Goal: Task Accomplishment & Management: Use online tool/utility

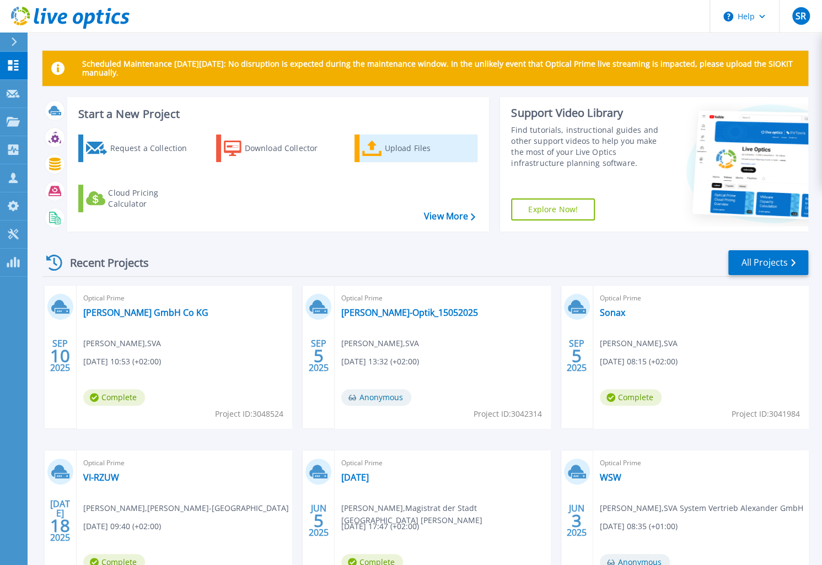
click at [385, 152] on div "Upload Files" at bounding box center [428, 148] width 88 height 22
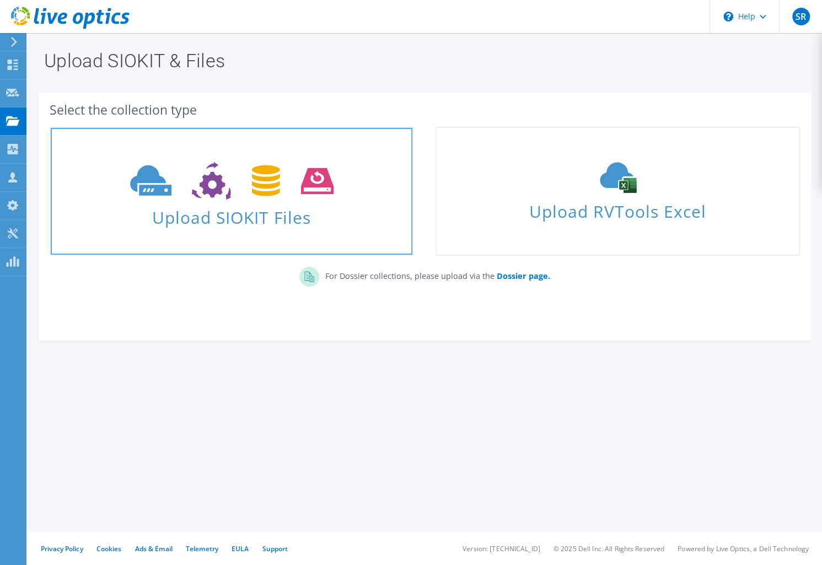
click at [267, 208] on span "Upload SIOKIT Files" at bounding box center [232, 214] width 362 height 24
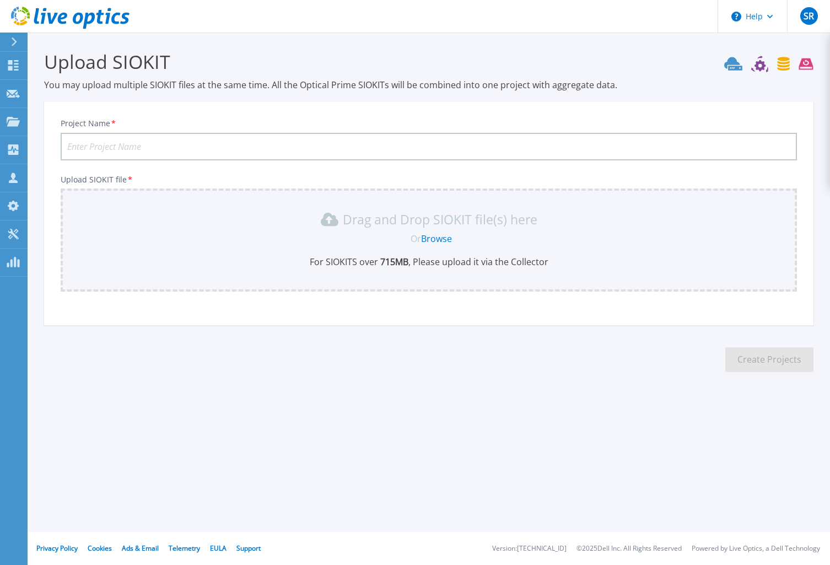
click at [201, 142] on input "Project Name *" at bounding box center [429, 147] width 736 height 28
type input "BAV"
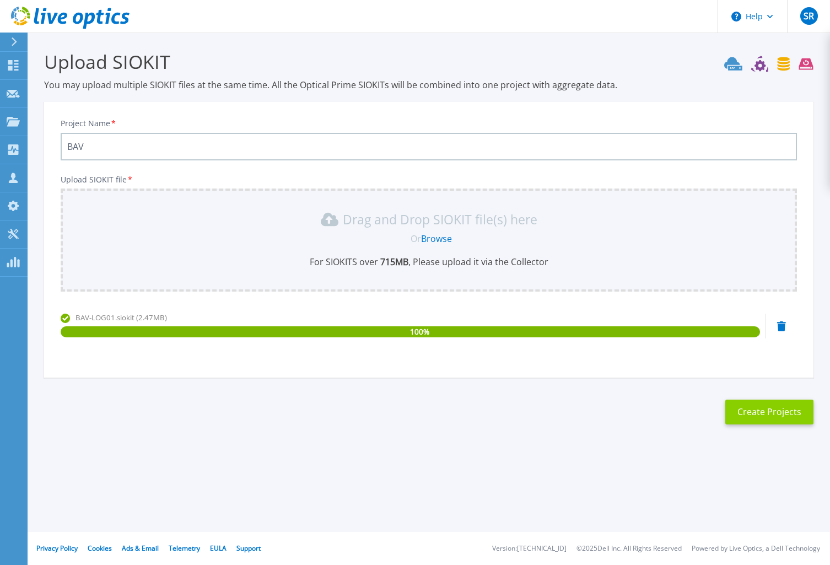
click at [758, 416] on button "Create Projects" at bounding box center [769, 412] width 88 height 25
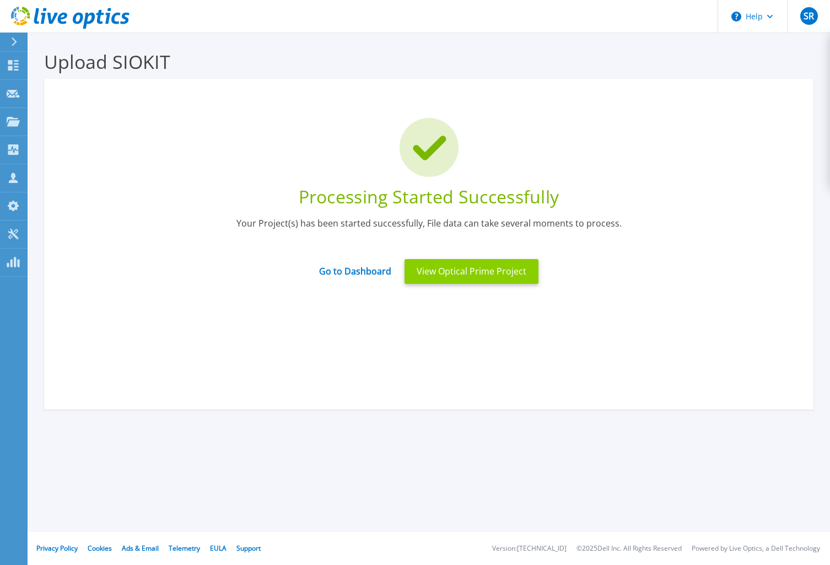
click at [451, 275] on button "View Optical Prime Project" at bounding box center [471, 271] width 134 height 25
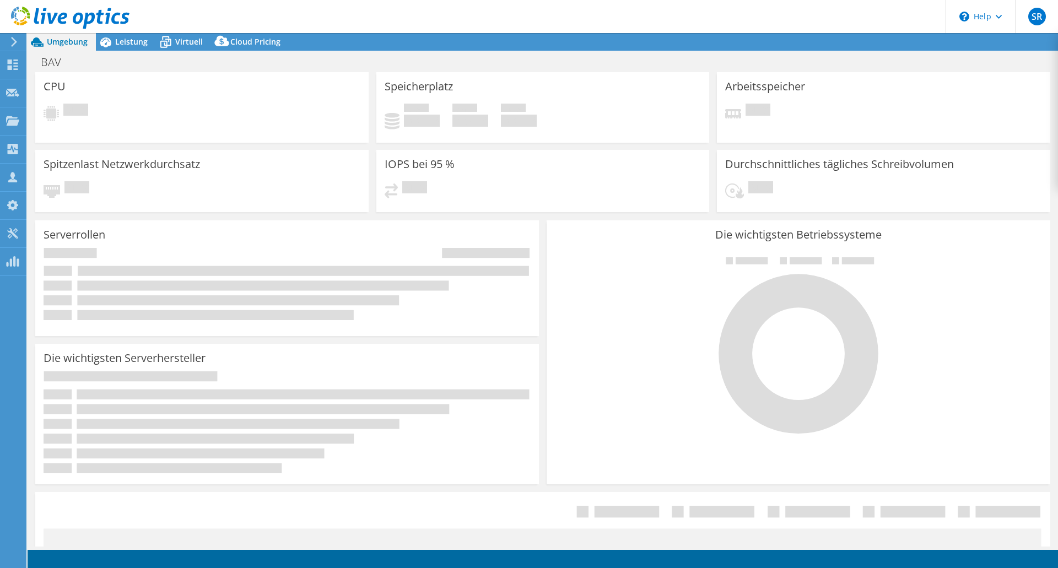
select select "USD"
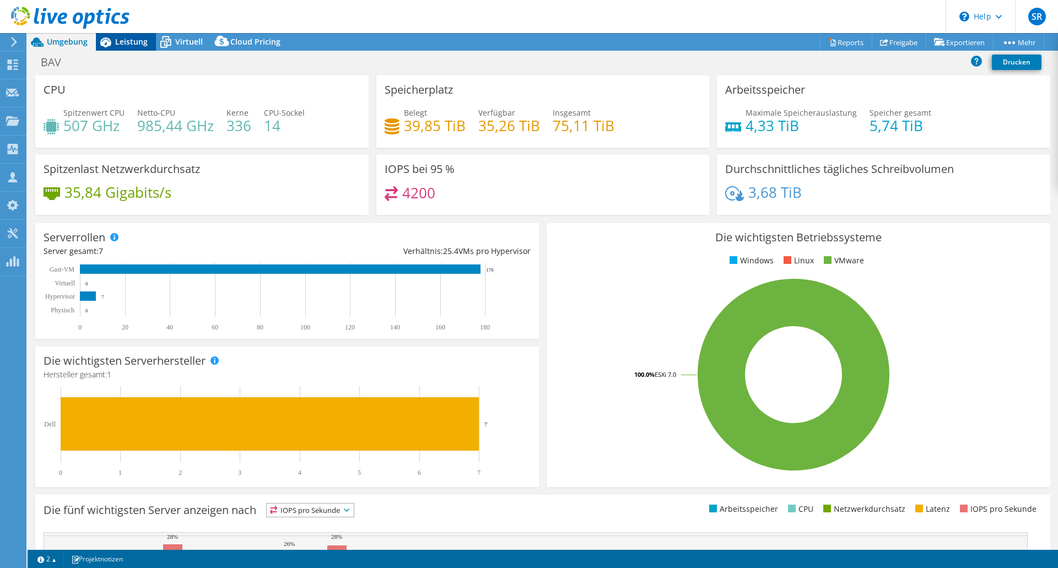
click at [131, 41] on span "Leistung" at bounding box center [131, 41] width 33 height 10
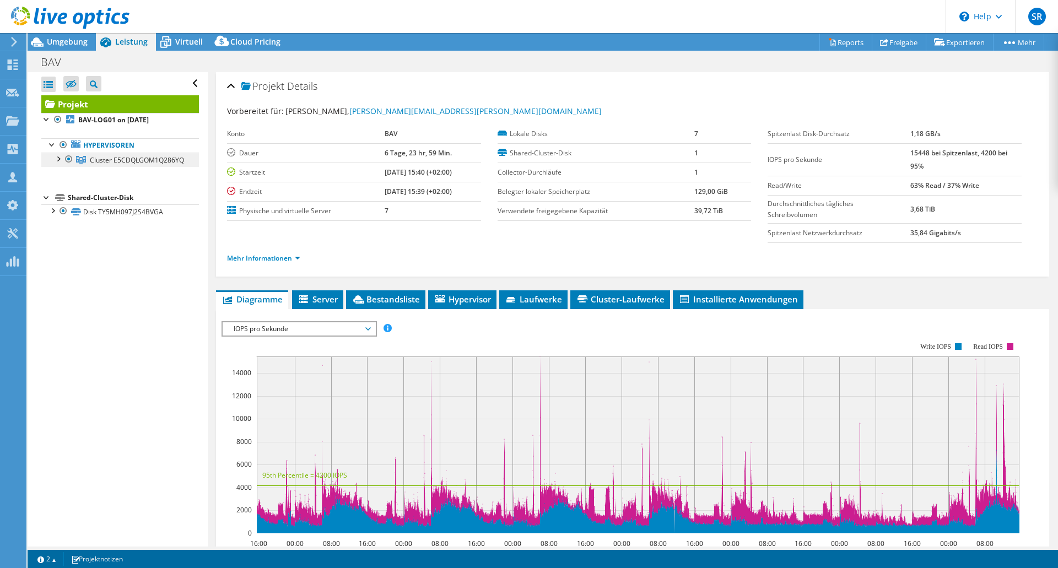
click at [109, 159] on span "Cluster E5CDQLGOM1Q286YQ" at bounding box center [137, 159] width 94 height 9
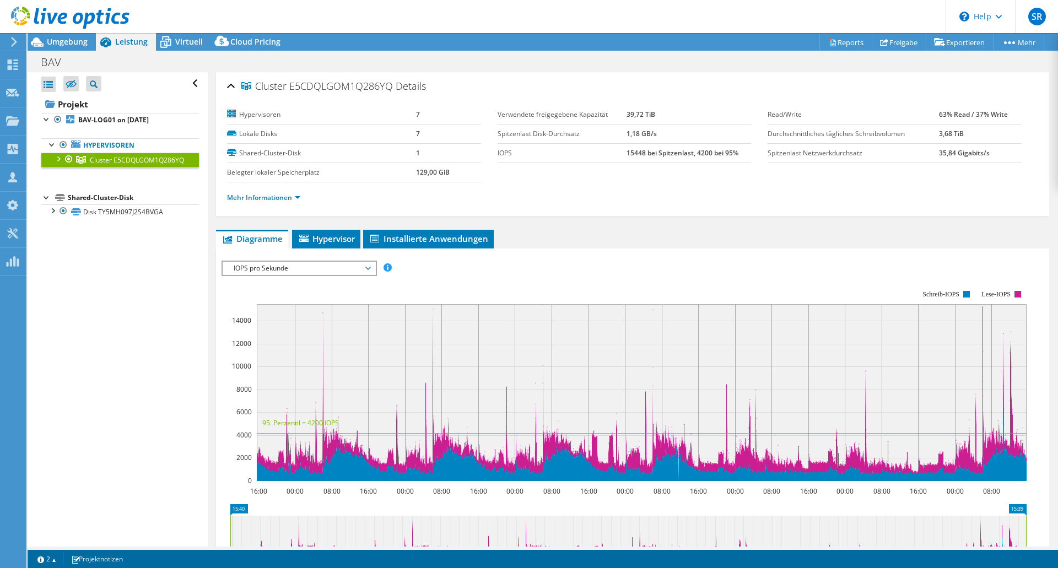
click at [323, 265] on span "IOPS pro Sekunde" at bounding box center [299, 268] width 142 height 13
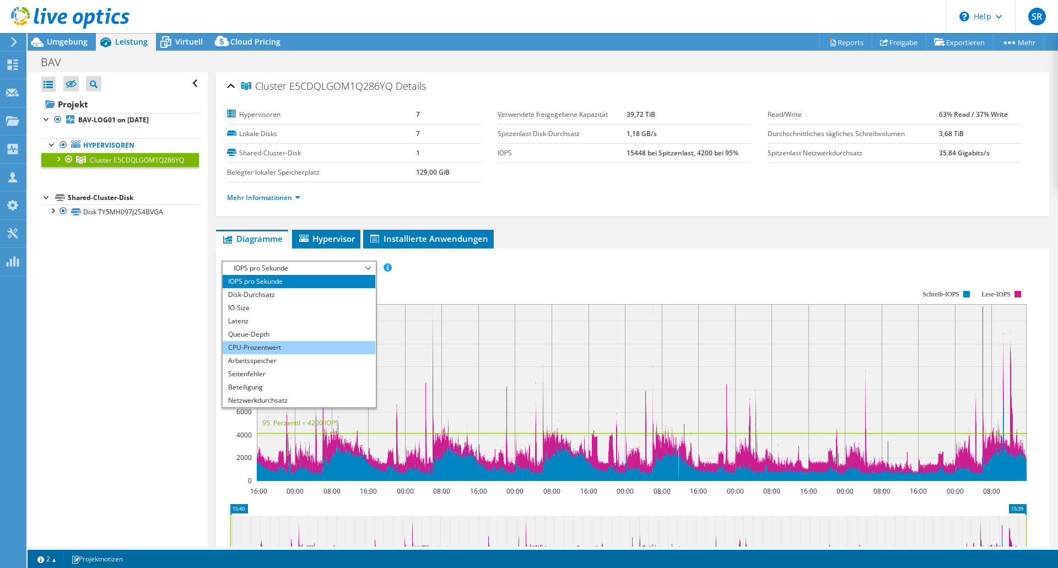
click at [266, 342] on li "CPU-Prozentwert" at bounding box center [299, 347] width 153 height 13
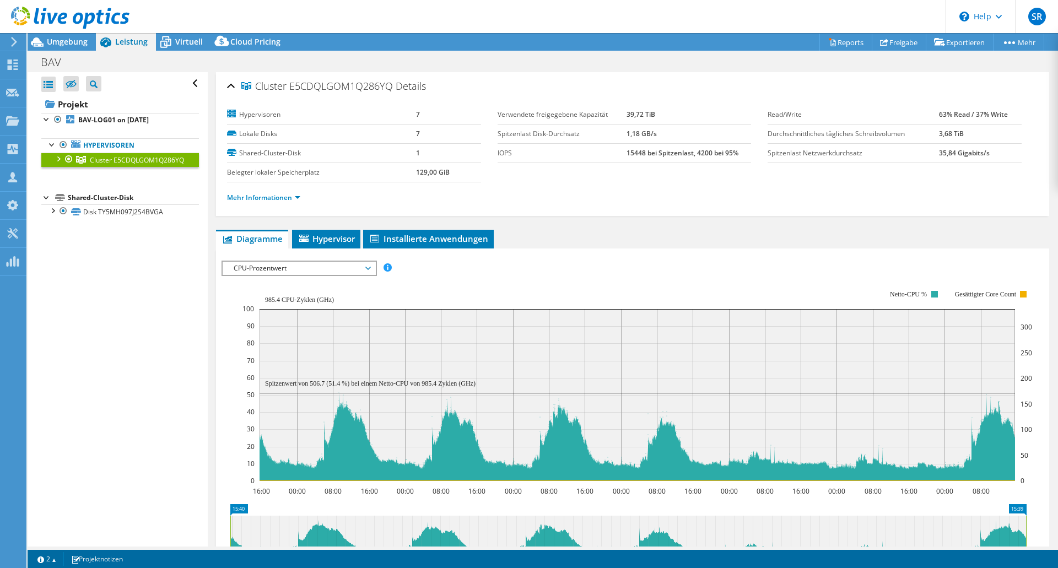
click at [370, 268] on span "CPU-Prozentwert" at bounding box center [299, 268] width 142 height 13
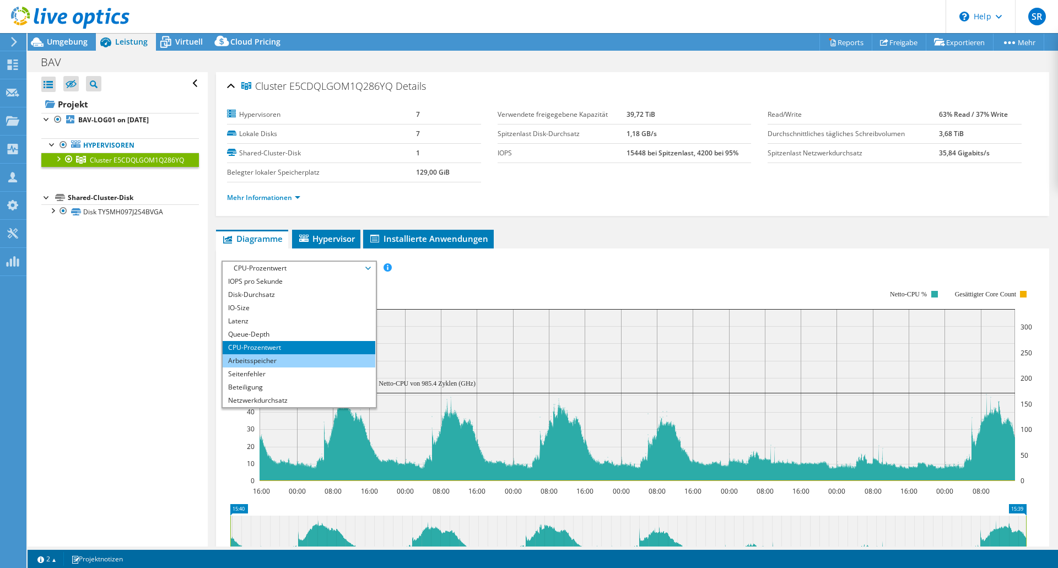
click at [317, 363] on li "Arbeitsspeicher" at bounding box center [299, 360] width 153 height 13
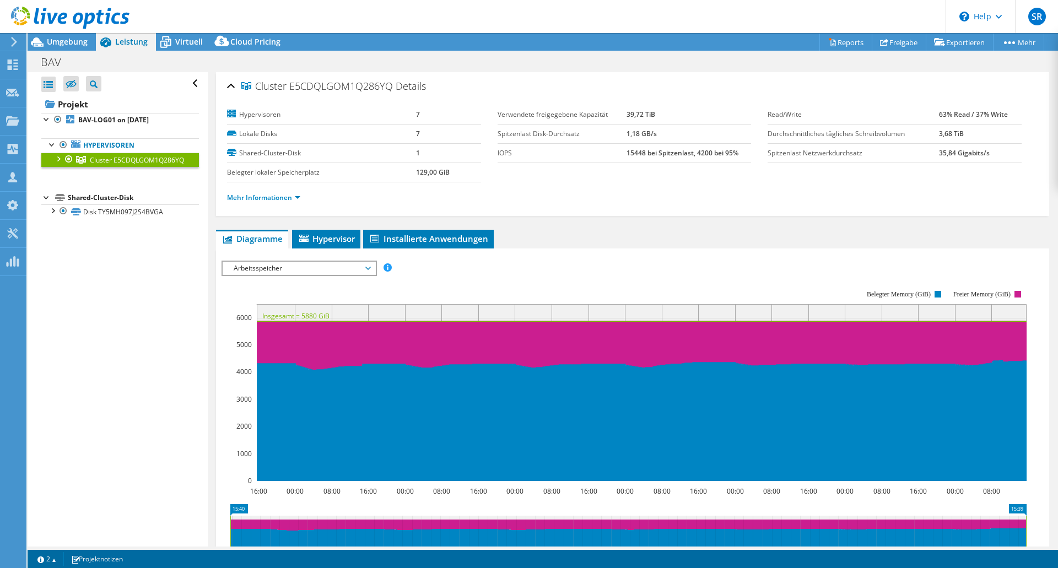
click at [58, 157] on div at bounding box center [57, 158] width 11 height 11
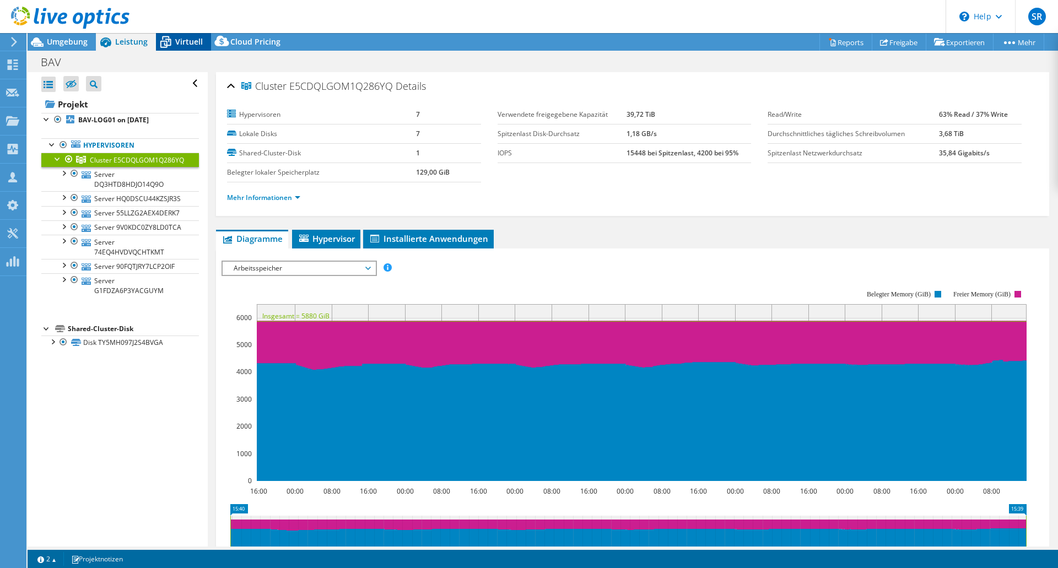
click at [171, 41] on icon at bounding box center [165, 42] width 19 height 19
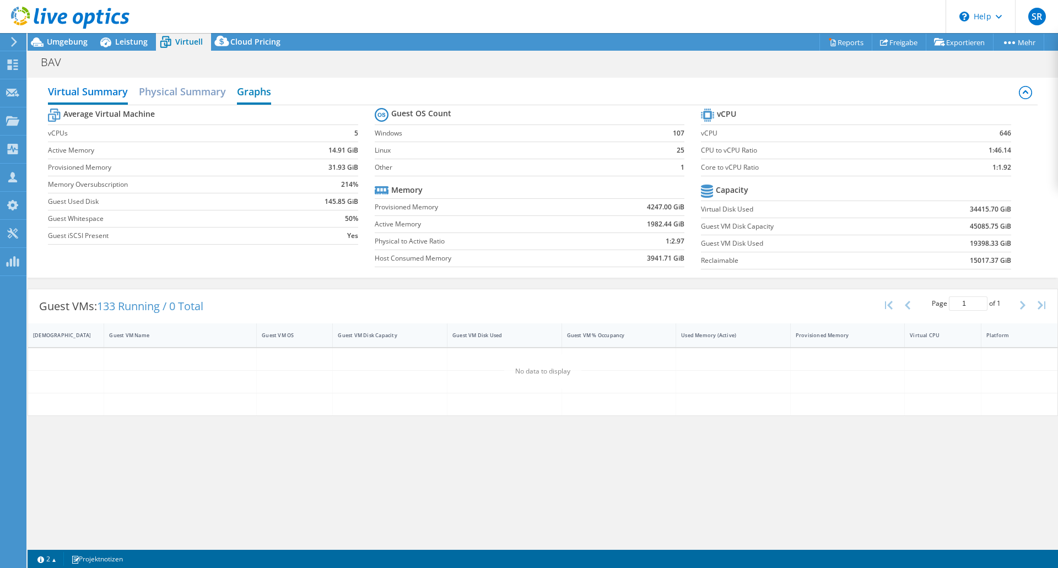
click at [257, 89] on h2 "Graphs" at bounding box center [254, 92] width 34 height 24
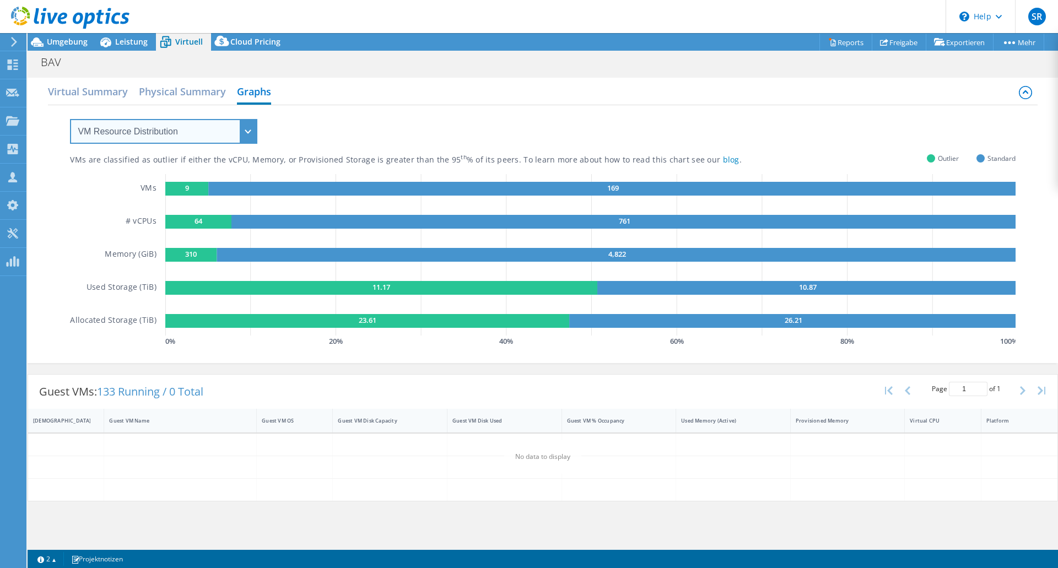
click at [204, 128] on select "VM Resource Distribution Provisioning Contrast Over Provisioning" at bounding box center [163, 131] width 187 height 25
select select "Over Provisioning"
click at [70, 119] on select "VM Resource Distribution Provisioning Contrast Over Provisioning" at bounding box center [163, 131] width 187 height 25
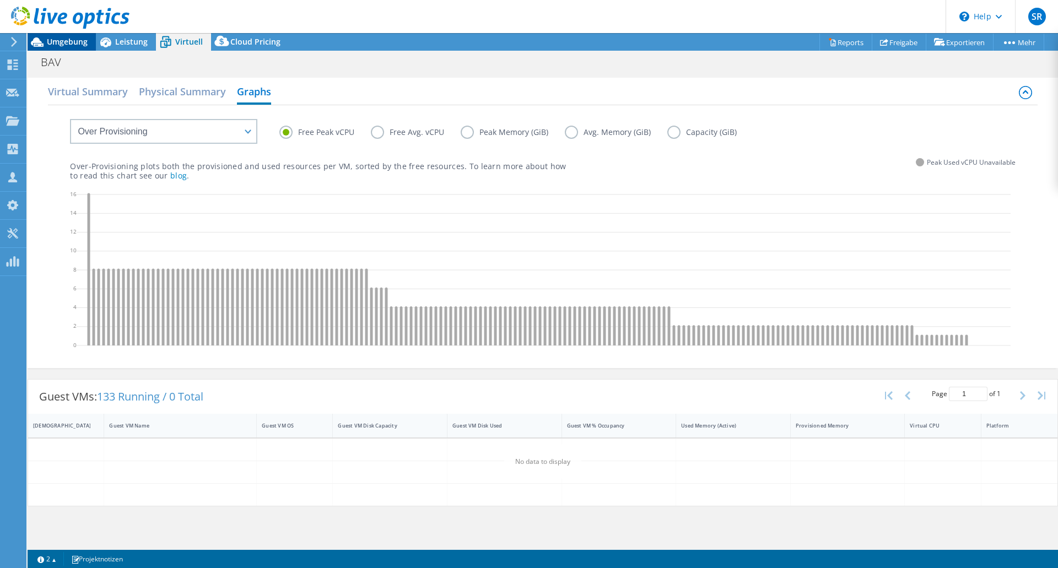
click at [66, 46] on span "Umgebung" at bounding box center [67, 41] width 41 height 10
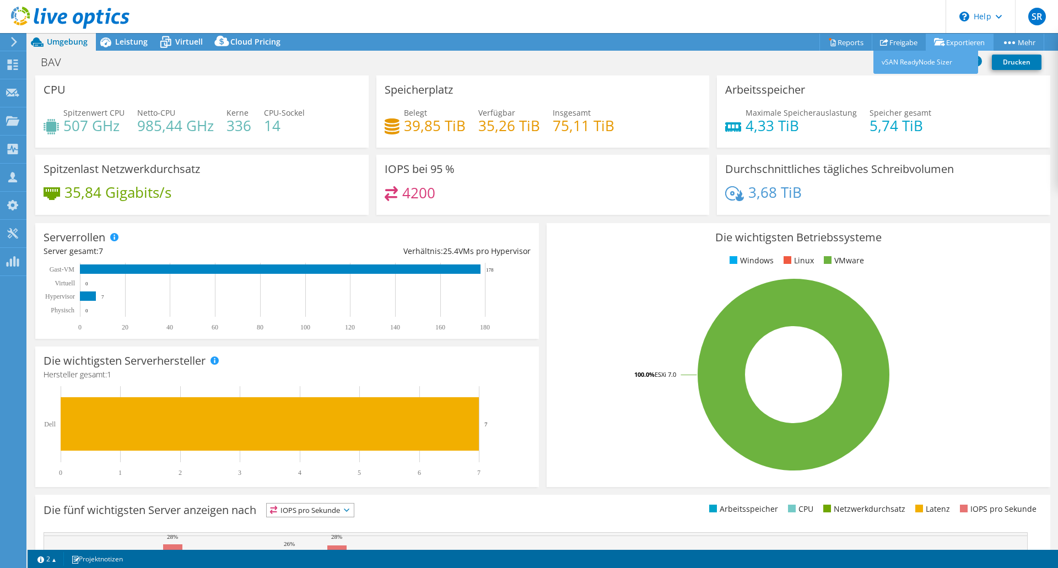
click at [943, 40] on link "Exportieren" at bounding box center [960, 42] width 68 height 17
click at [968, 43] on link "Exportieren" at bounding box center [960, 42] width 68 height 17
click at [838, 44] on link "Reports" at bounding box center [845, 42] width 53 height 17
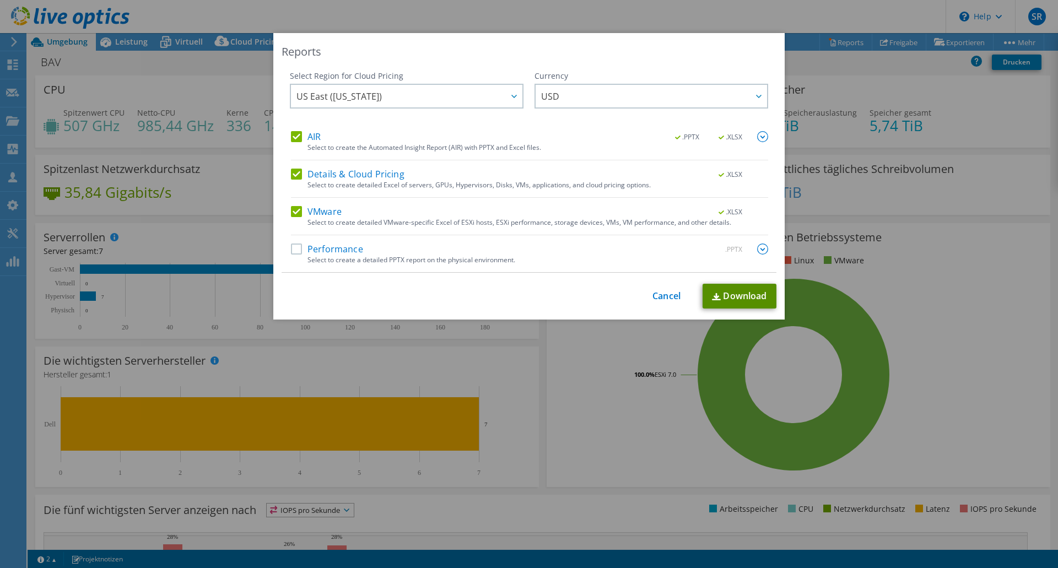
click at [730, 299] on link "Download" at bounding box center [740, 296] width 74 height 25
click at [302, 288] on div "This process may take a while, please wait... Cancel Download" at bounding box center [529, 296] width 495 height 25
click at [652, 296] on link "Cancel" at bounding box center [666, 296] width 28 height 10
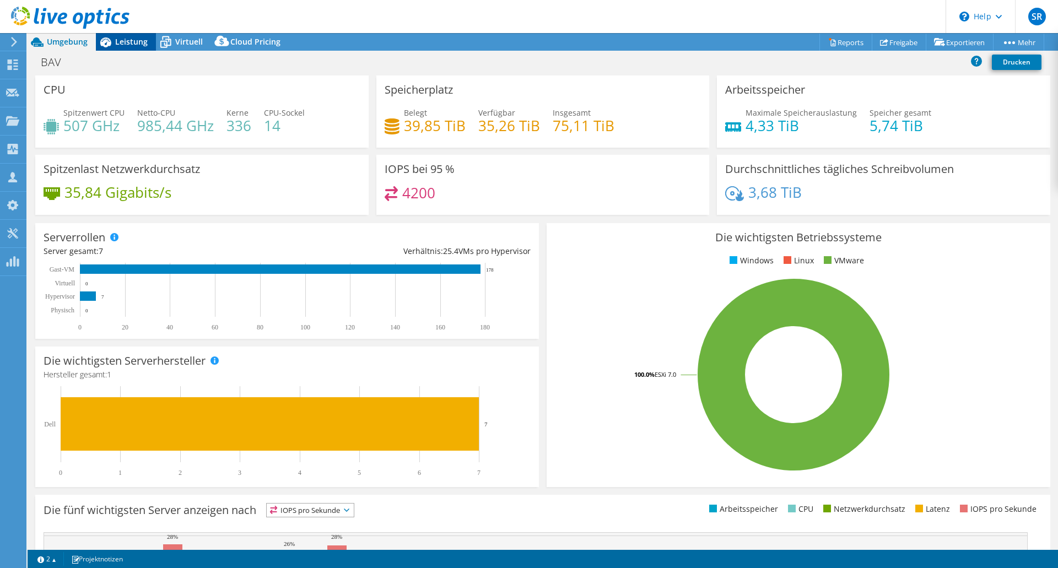
click at [113, 41] on icon at bounding box center [105, 42] width 19 height 19
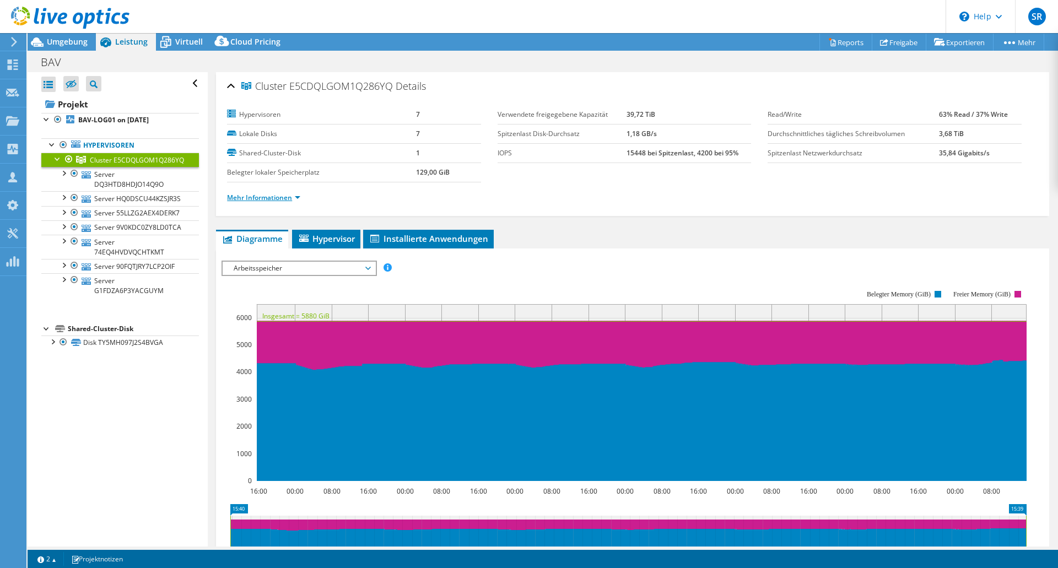
click at [278, 196] on link "Mehr Informationen" at bounding box center [263, 197] width 73 height 9
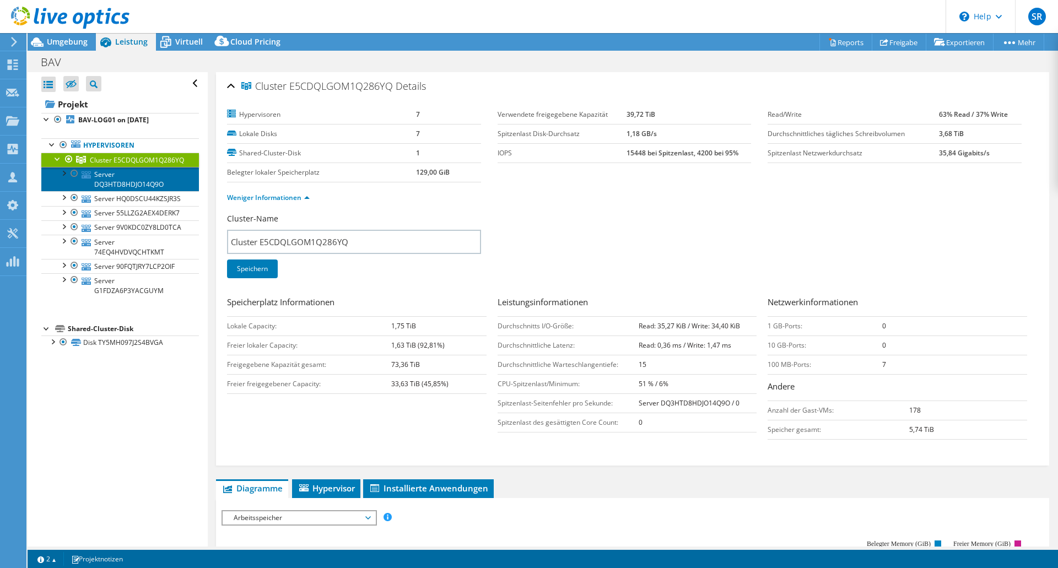
click at [104, 185] on link "Server DQ3HTD8HDJO14Q9O" at bounding box center [120, 179] width 158 height 24
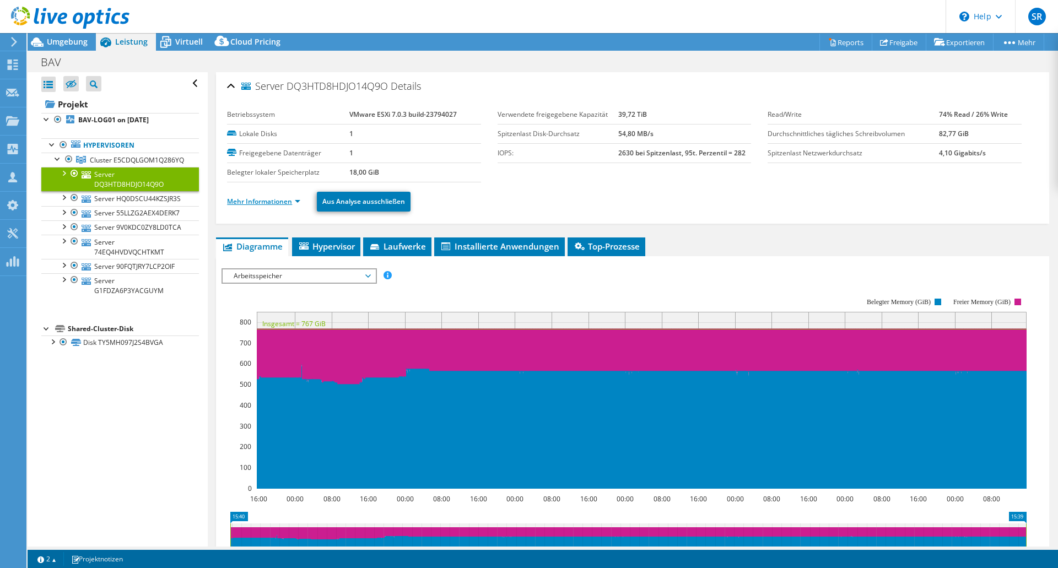
click at [249, 200] on link "Mehr Informationen" at bounding box center [263, 201] width 73 height 9
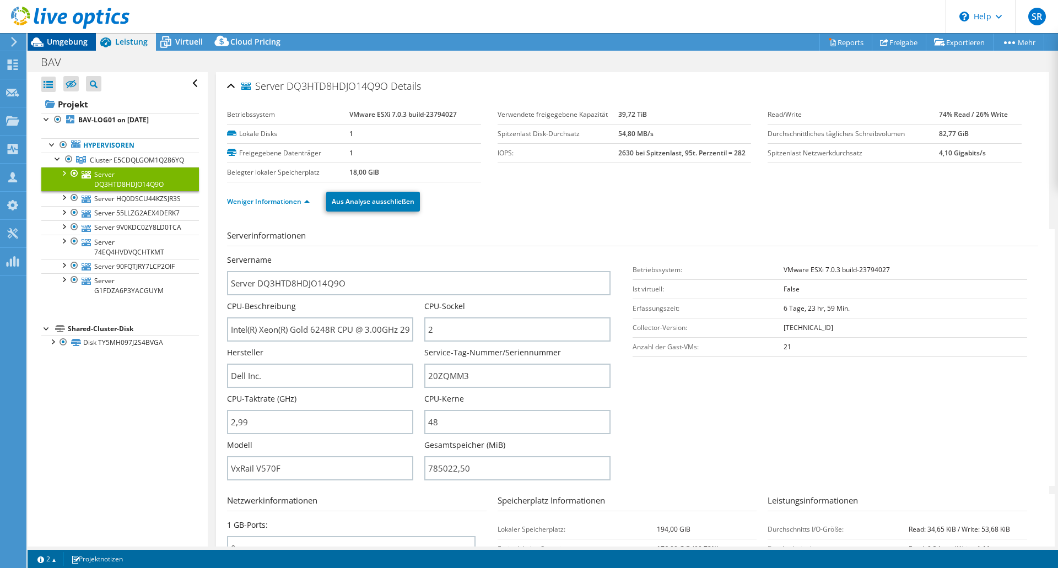
click at [71, 39] on span "Umgebung" at bounding box center [67, 41] width 41 height 10
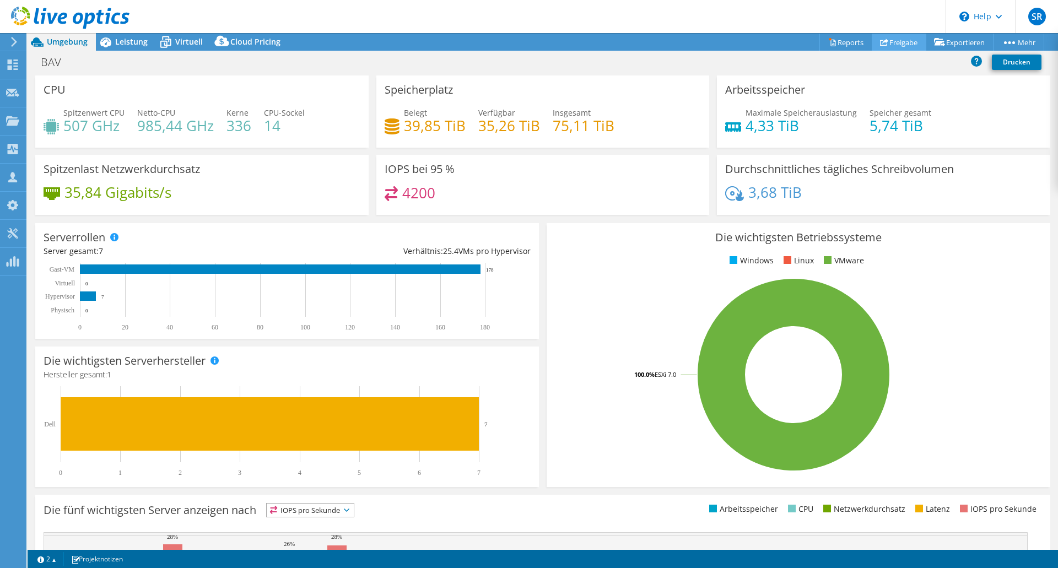
click at [892, 45] on link "Freigabe" at bounding box center [899, 42] width 55 height 17
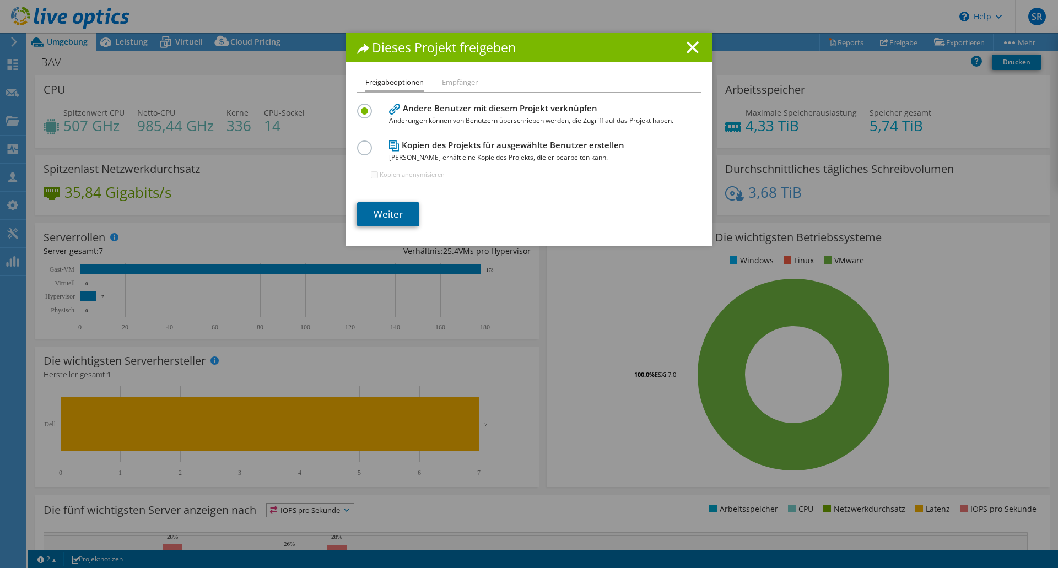
click at [392, 208] on link "Weiter" at bounding box center [388, 214] width 62 height 24
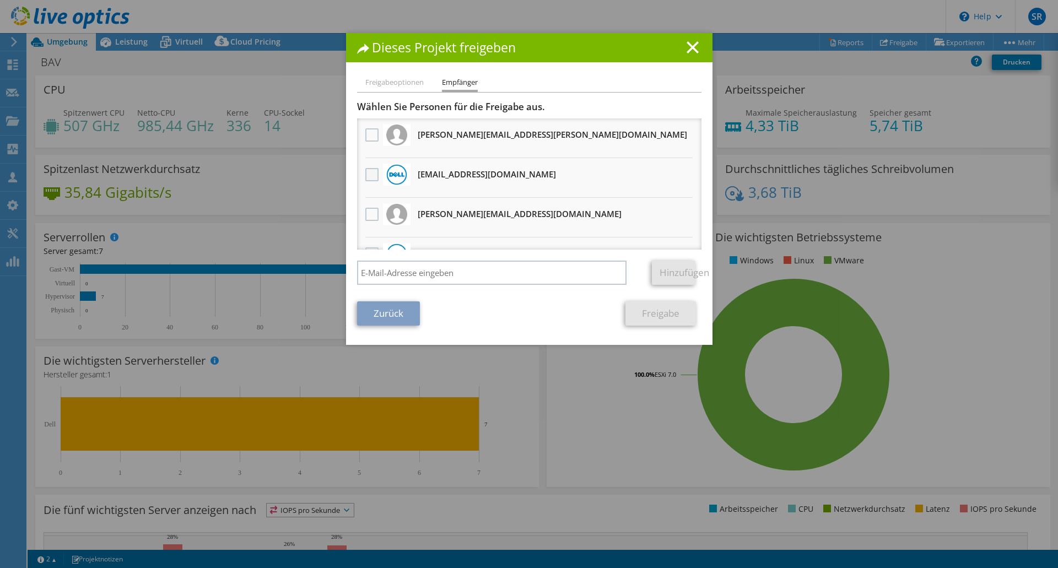
click at [365, 174] on label at bounding box center [373, 174] width 16 height 13
click at [0, 0] on input "checkbox" at bounding box center [0, 0] width 0 height 0
click at [672, 315] on link "Freigabe" at bounding box center [660, 313] width 71 height 24
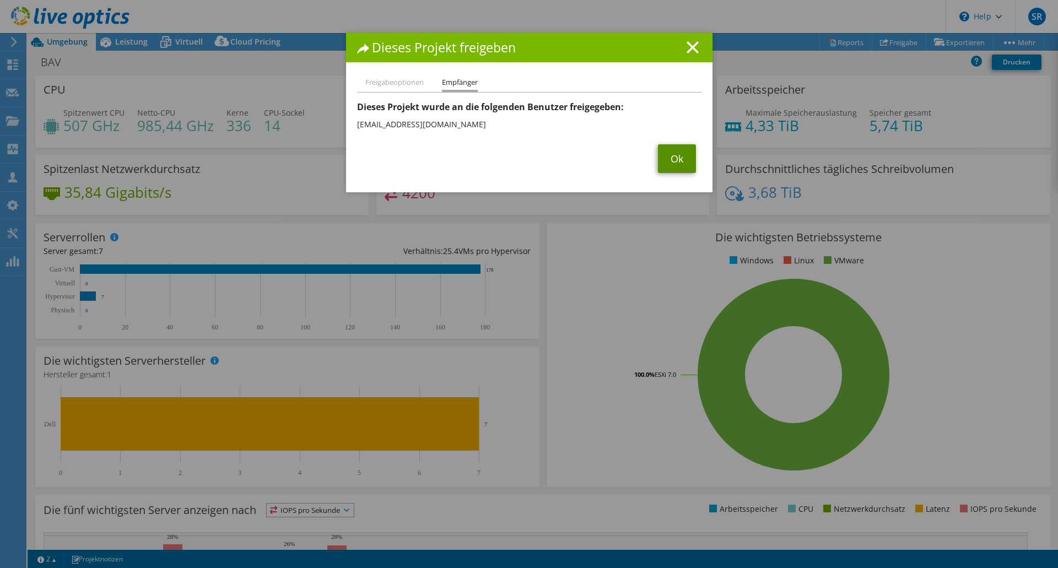
click at [668, 159] on link "Ok" at bounding box center [677, 158] width 38 height 29
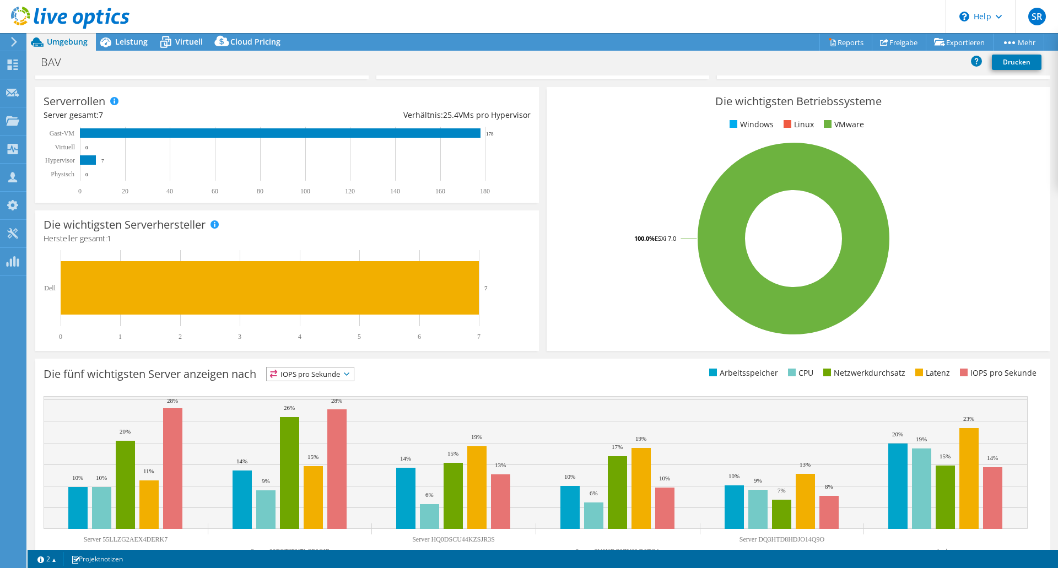
scroll to position [166, 0]
